Goal: Information Seeking & Learning: Learn about a topic

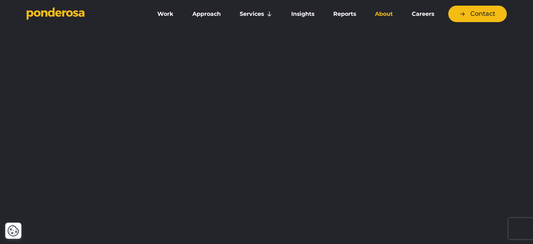
click at [382, 11] on link "About" at bounding box center [384, 14] width 34 height 15
click at [382, 14] on link "About" at bounding box center [384, 14] width 34 height 15
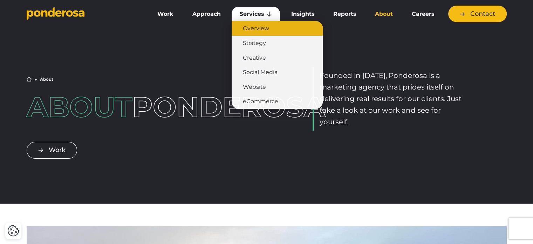
click at [250, 29] on link "Overview" at bounding box center [277, 28] width 91 height 15
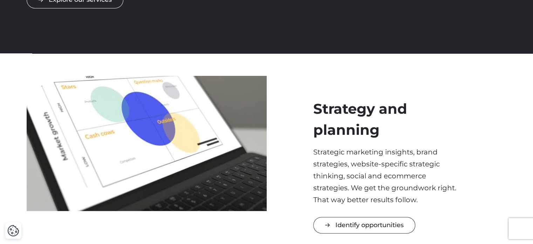
scroll to position [181, 0]
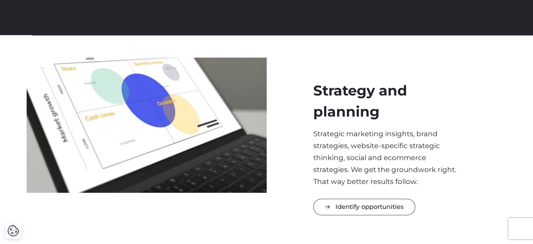
click at [331, 136] on p "Strategic marketing insights, brand strategies, website-specific strategic thin…" at bounding box center [386, 158] width 147 height 60
drag, startPoint x: 331, startPoint y: 136, endPoint x: 386, endPoint y: 135, distance: 55.0
click at [386, 135] on p "Strategic marketing insights, brand strategies, website-specific strategic thin…" at bounding box center [386, 158] width 147 height 60
copy p "Strategic marketing insights"
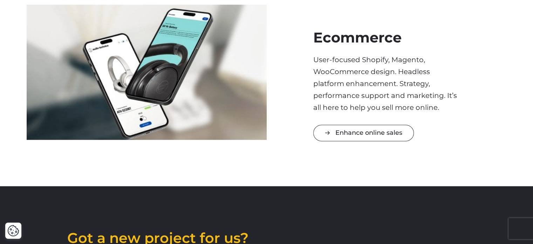
scroll to position [1003, 0]
